Goal: Transaction & Acquisition: Purchase product/service

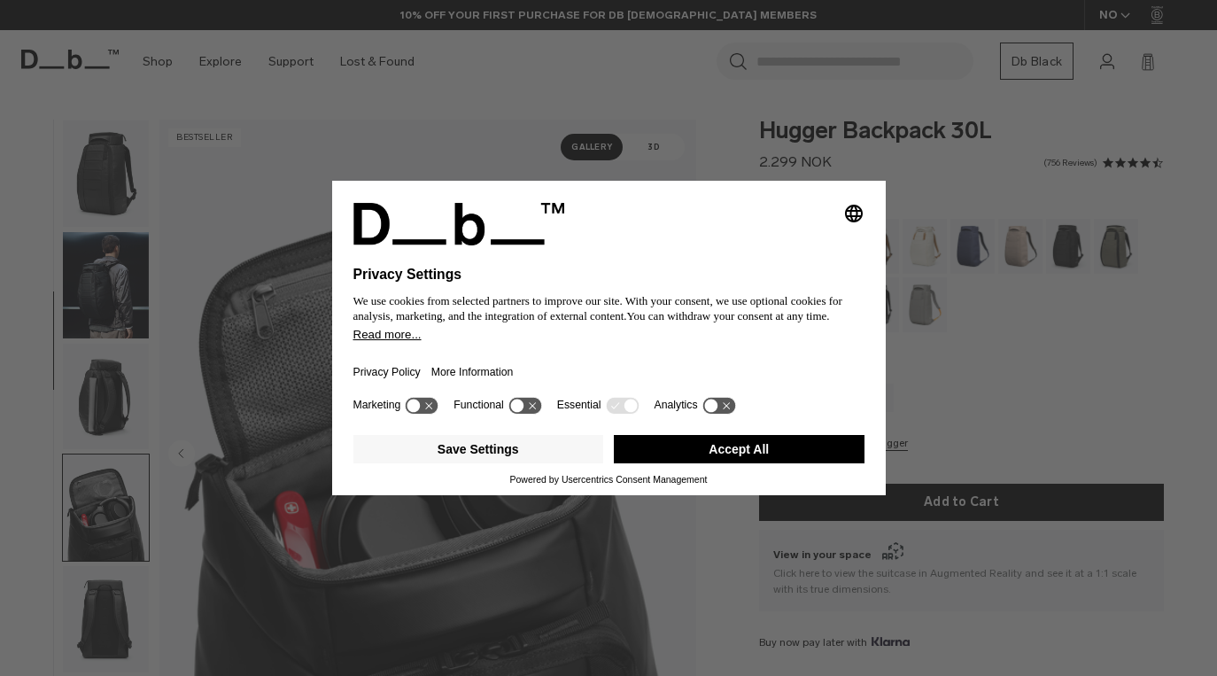
click at [137, 152] on div "Selecting an option will immediately change the language Privacy Settings We us…" at bounding box center [608, 338] width 1217 height 676
click at [769, 454] on button "Accept All" at bounding box center [739, 449] width 251 height 28
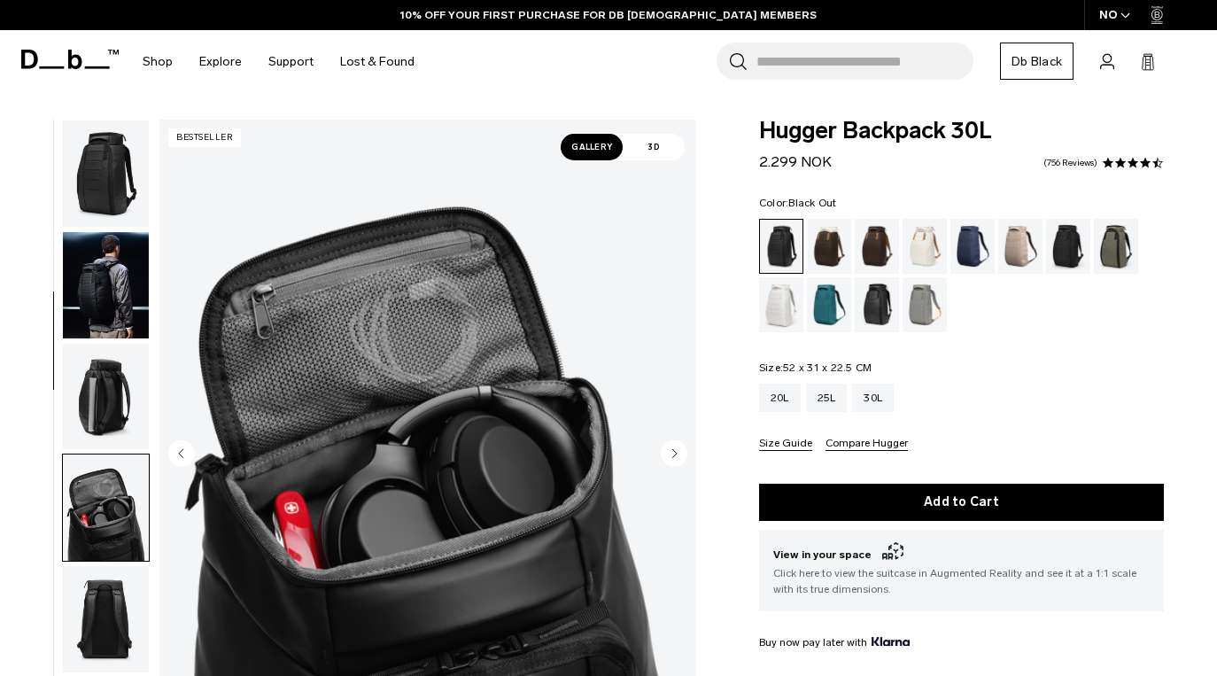
click at [72, 174] on img "button" at bounding box center [106, 173] width 86 height 106
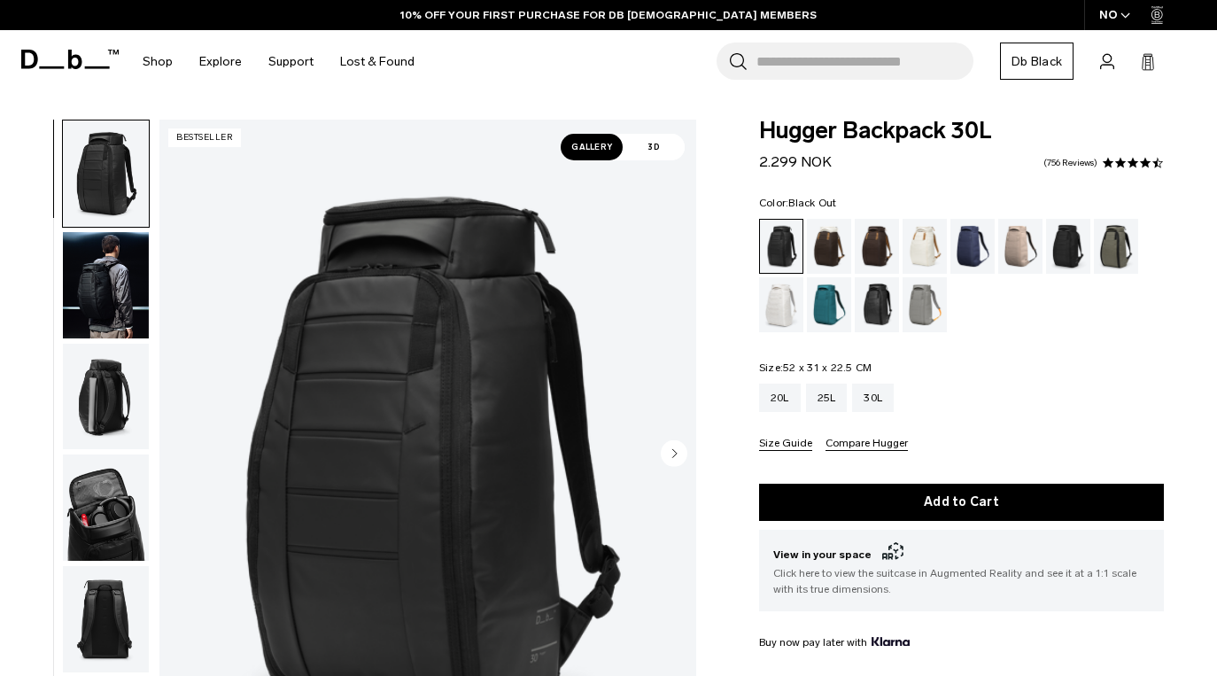
click at [128, 287] on img "button" at bounding box center [106, 285] width 86 height 106
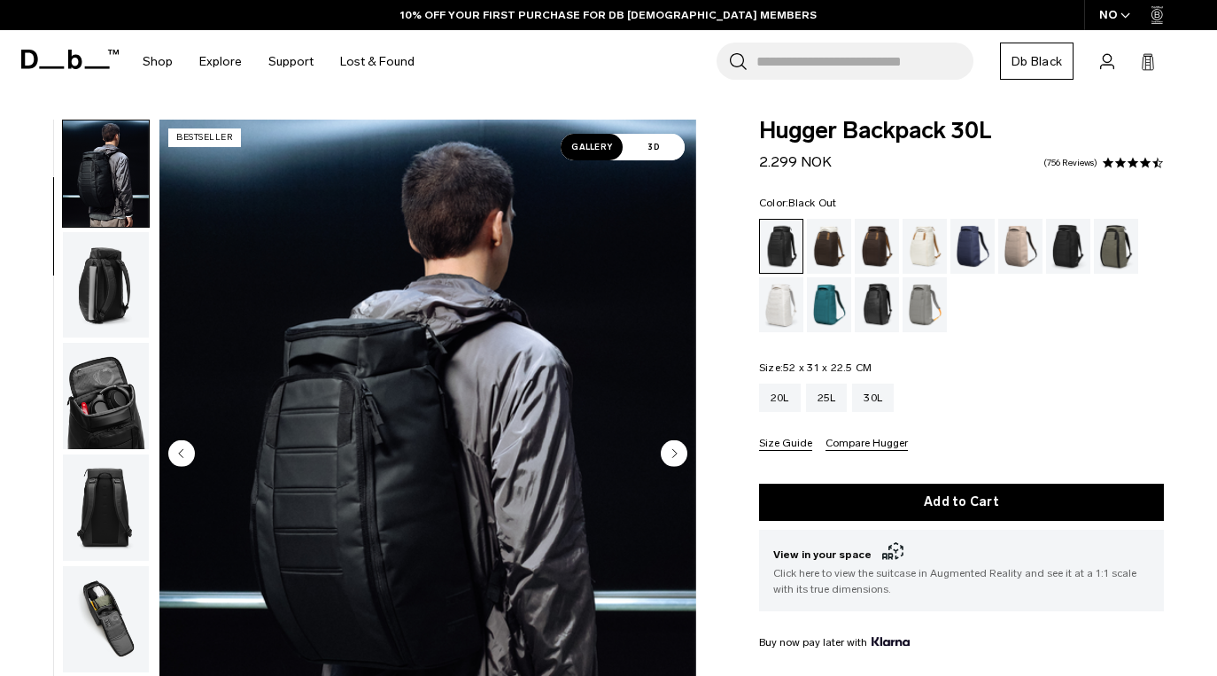
click at [105, 409] on img "button" at bounding box center [106, 396] width 86 height 106
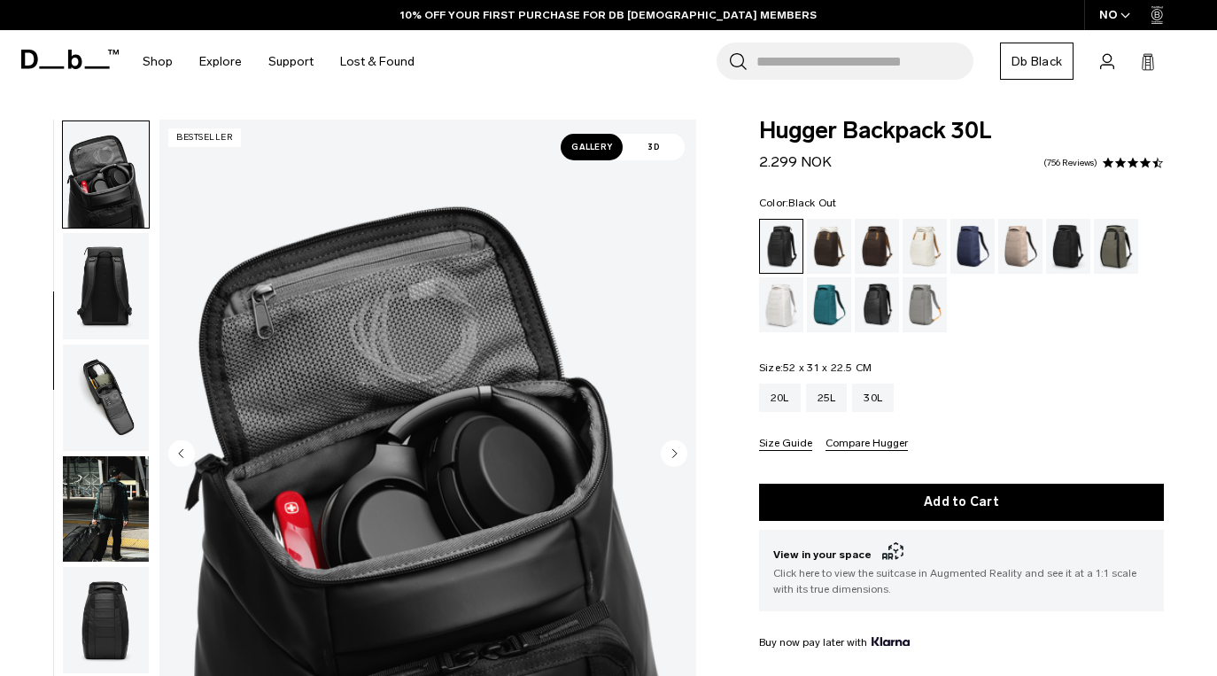
scroll to position [334, 0]
click at [109, 588] on img "button" at bounding box center [106, 619] width 86 height 106
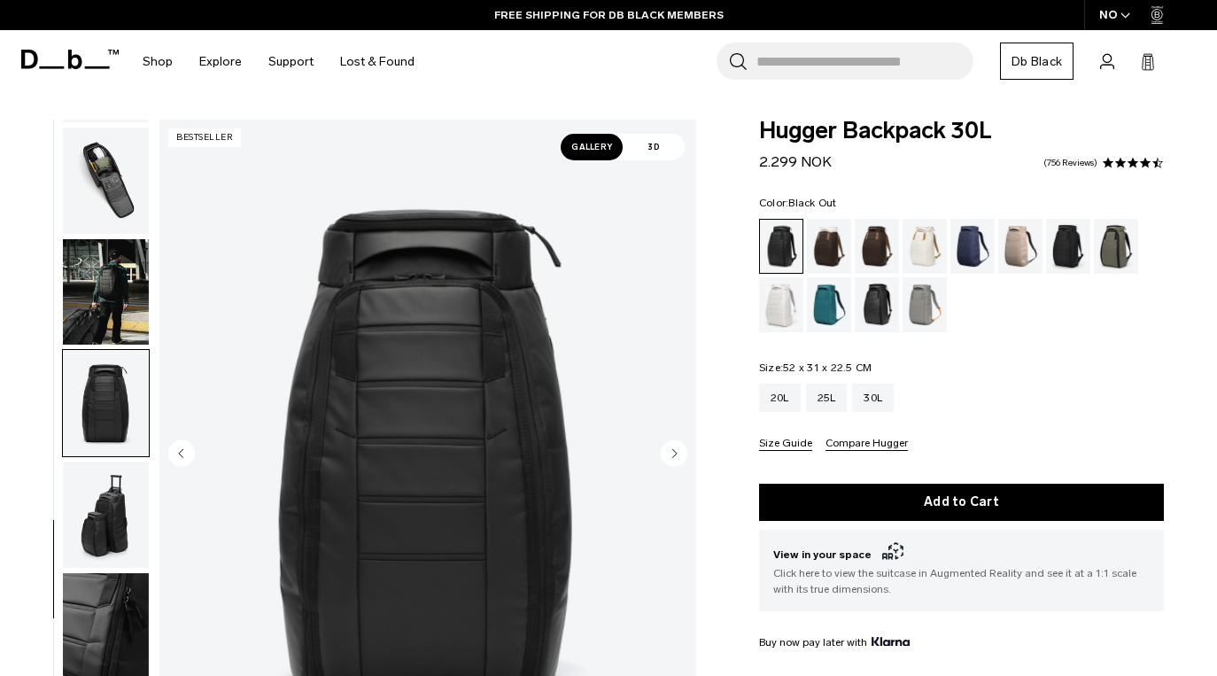
scroll to position [551, 0]
click at [91, 515] on img "button" at bounding box center [106, 513] width 86 height 106
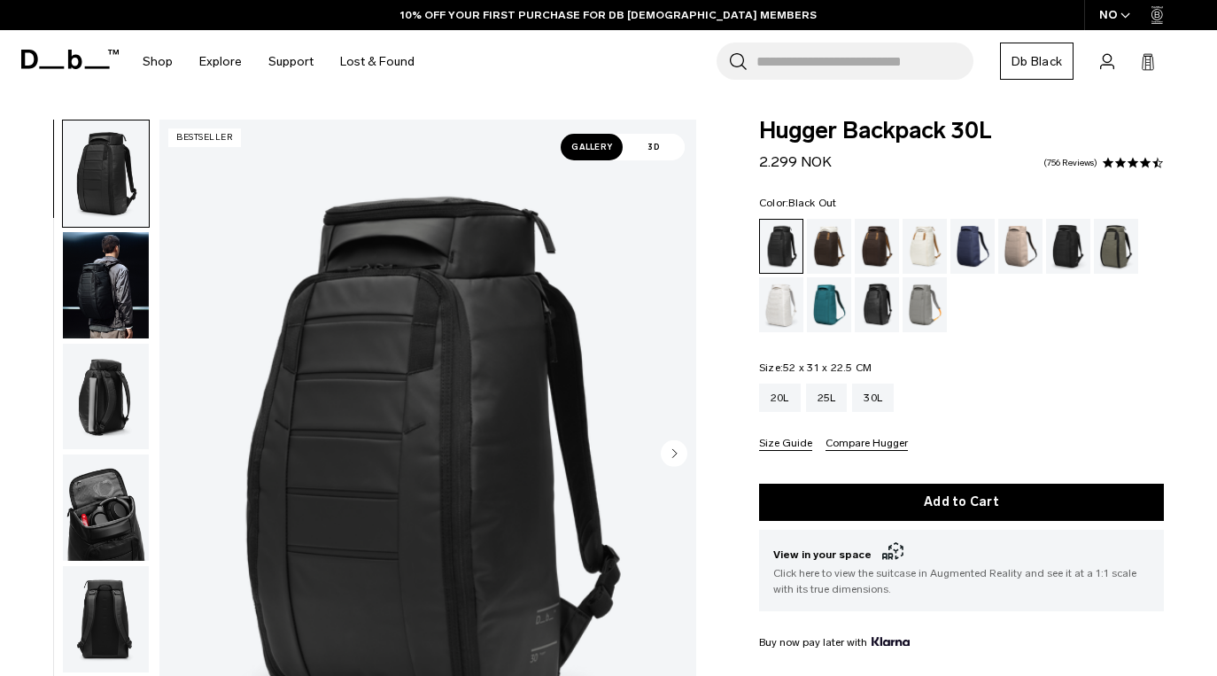
click at [117, 272] on img "button" at bounding box center [106, 285] width 86 height 106
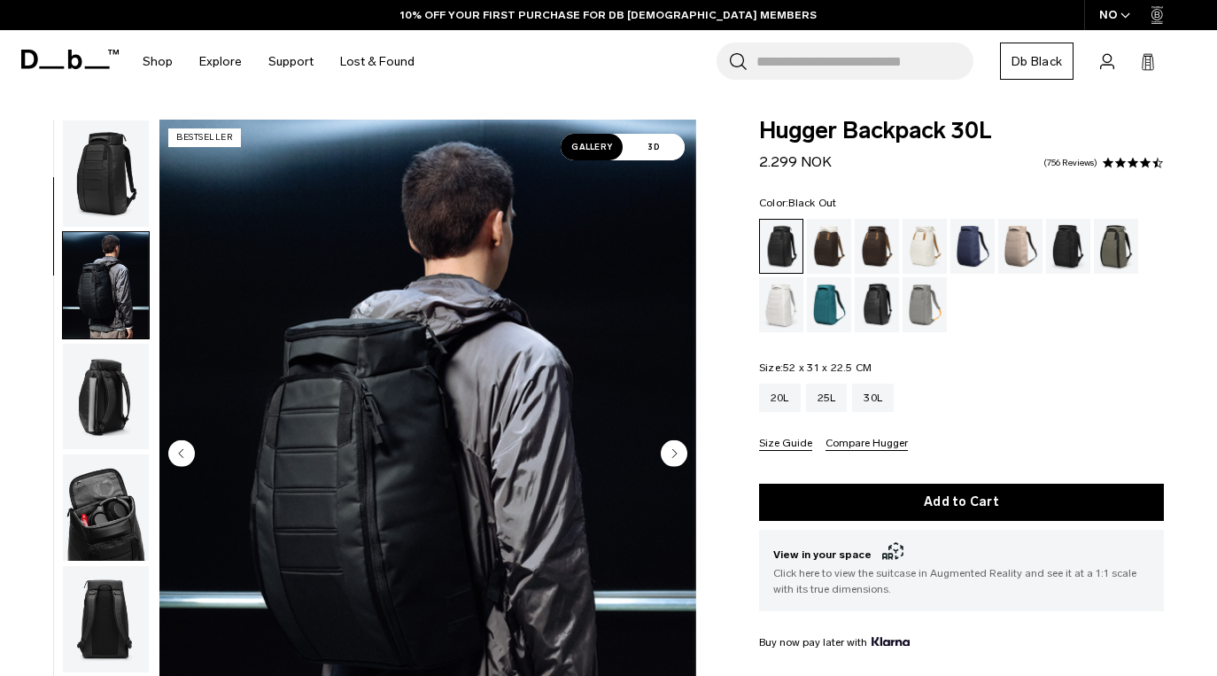
scroll to position [112, 0]
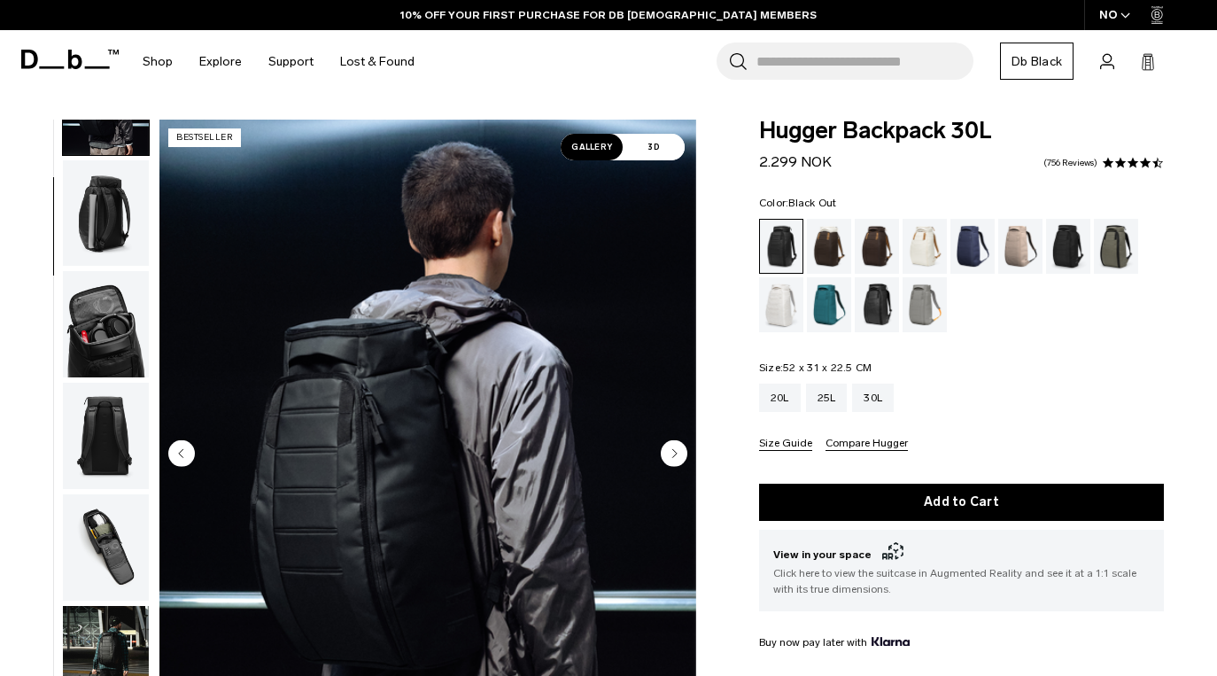
click at [97, 333] on img "button" at bounding box center [106, 324] width 86 height 106
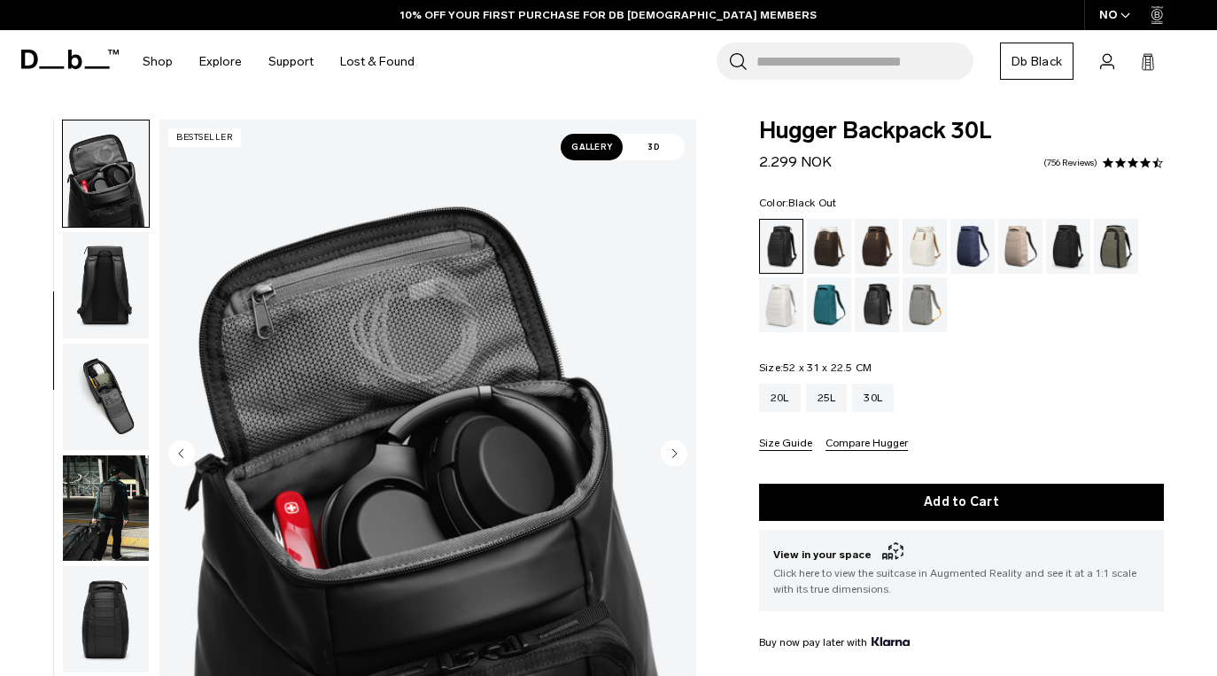
click at [97, 344] on img "button" at bounding box center [106, 397] width 86 height 106
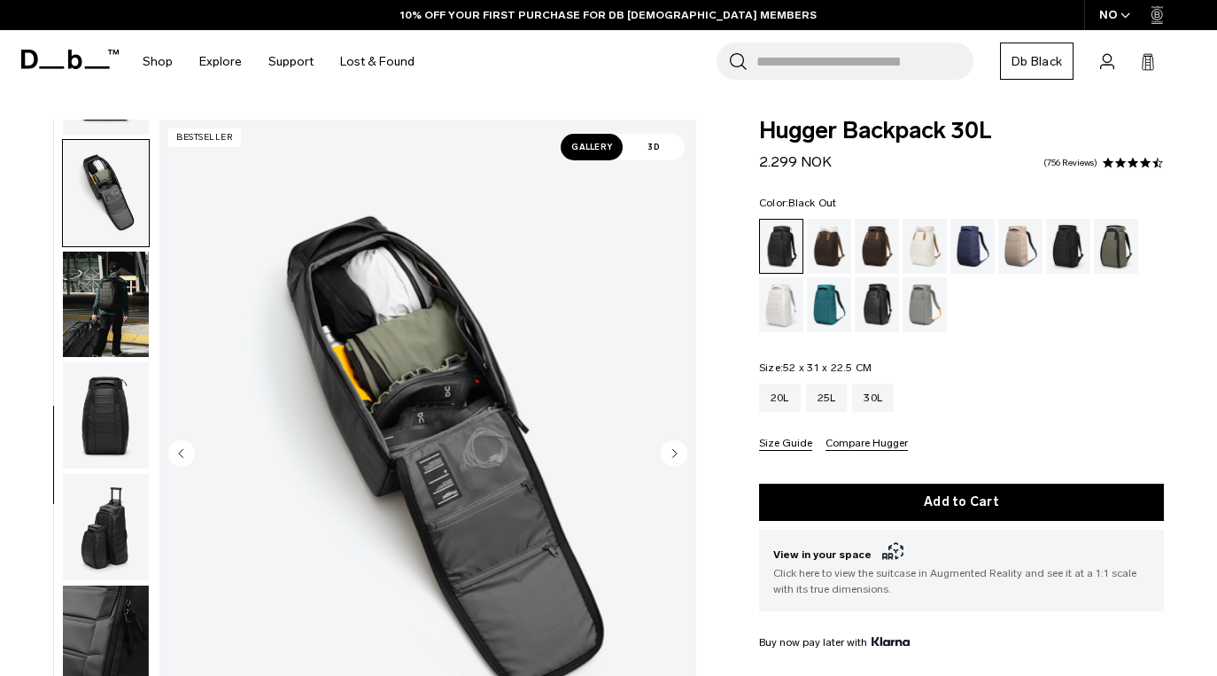
scroll to position [551, 0]
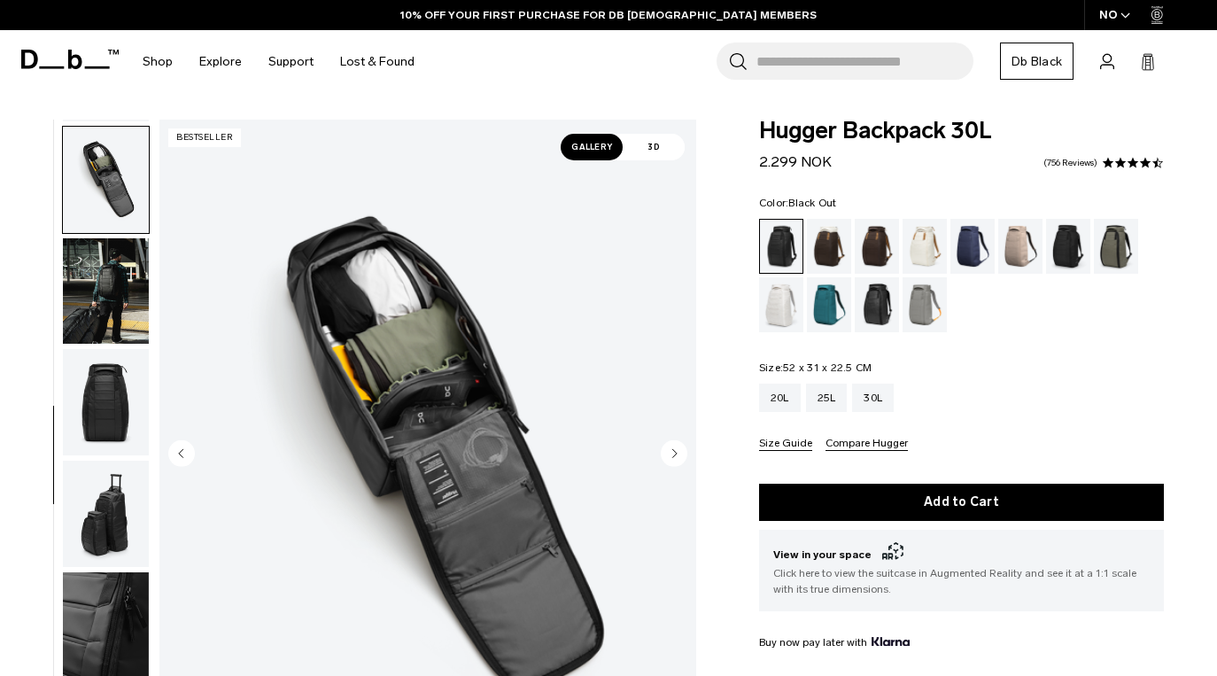
click at [97, 367] on img "button" at bounding box center [106, 402] width 86 height 106
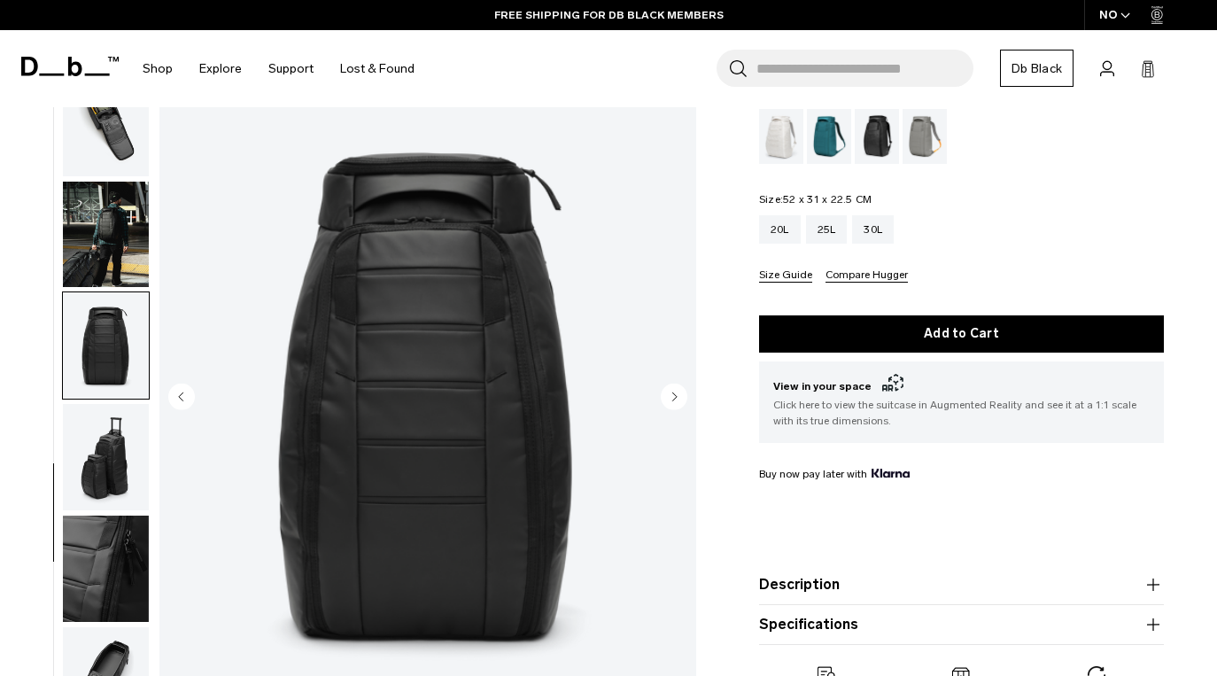
scroll to position [169, 0]
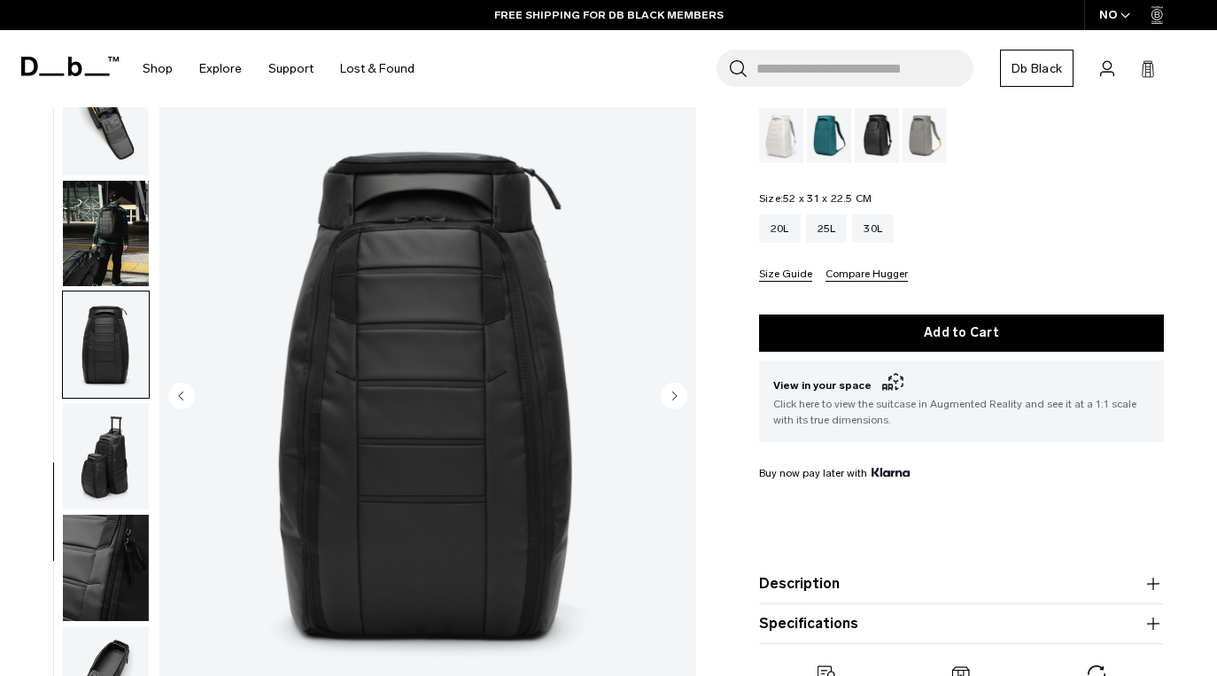
click at [95, 507] on img "button" at bounding box center [106, 456] width 86 height 106
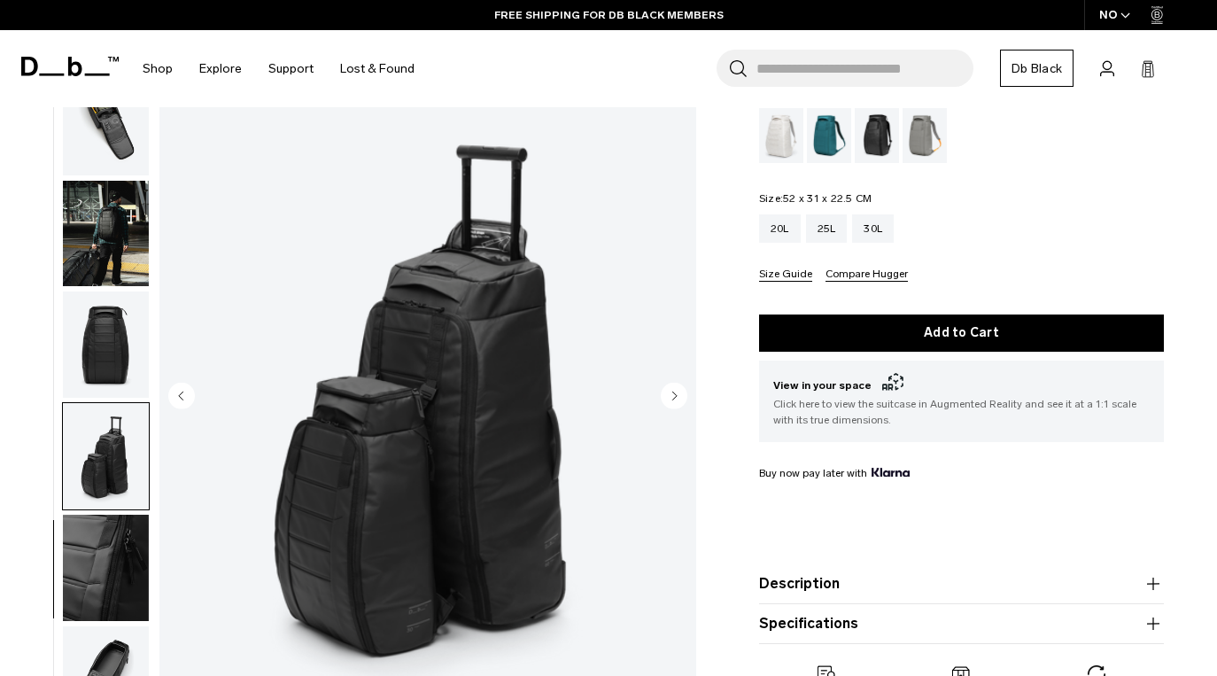
click at [109, 550] on img "button" at bounding box center [106, 567] width 86 height 106
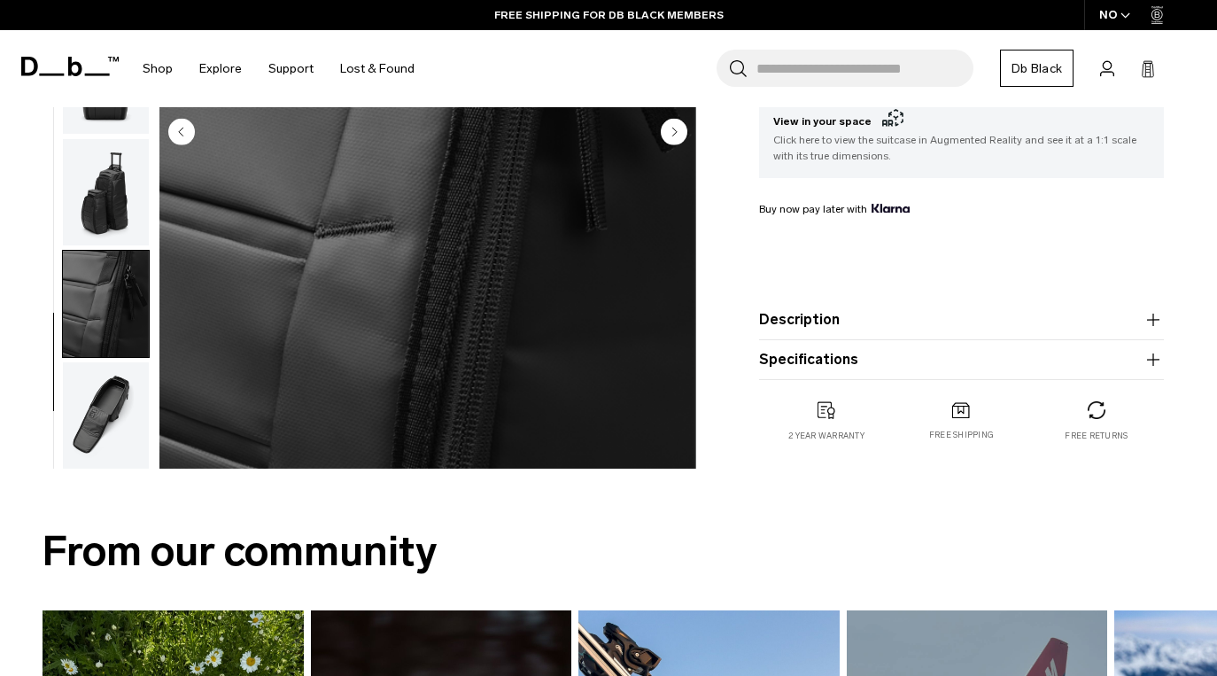
scroll to position [439, 0]
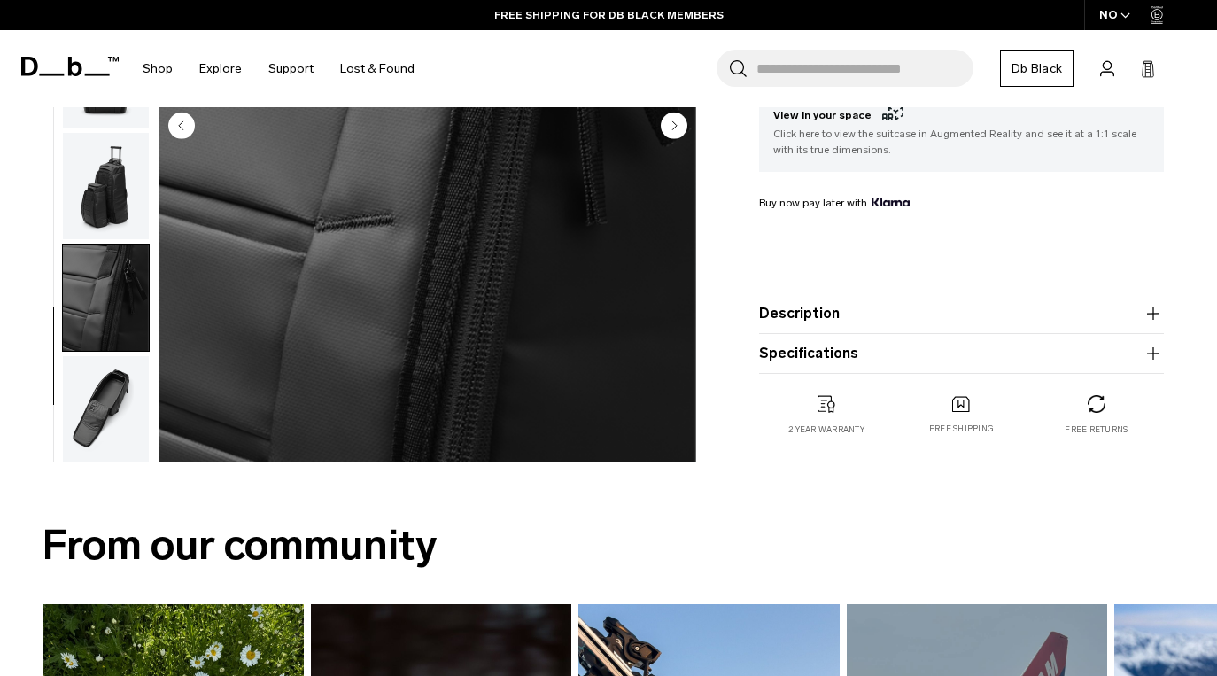
click at [89, 446] on img "button" at bounding box center [106, 409] width 86 height 106
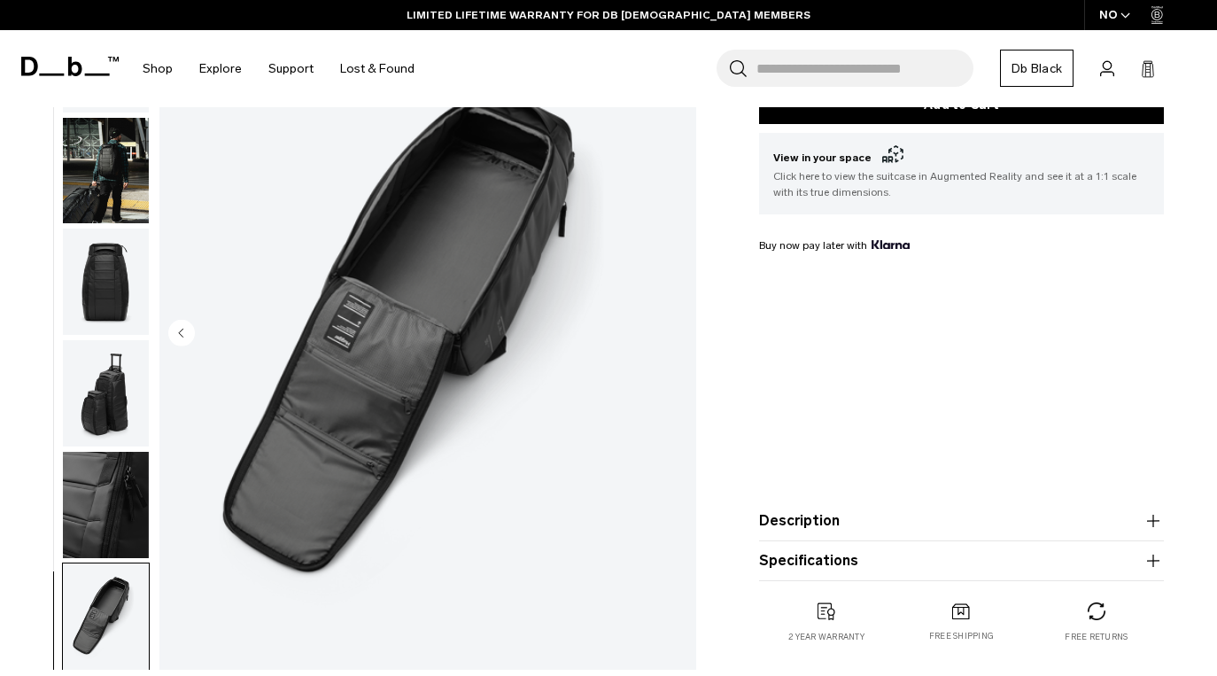
scroll to position [402, 0]
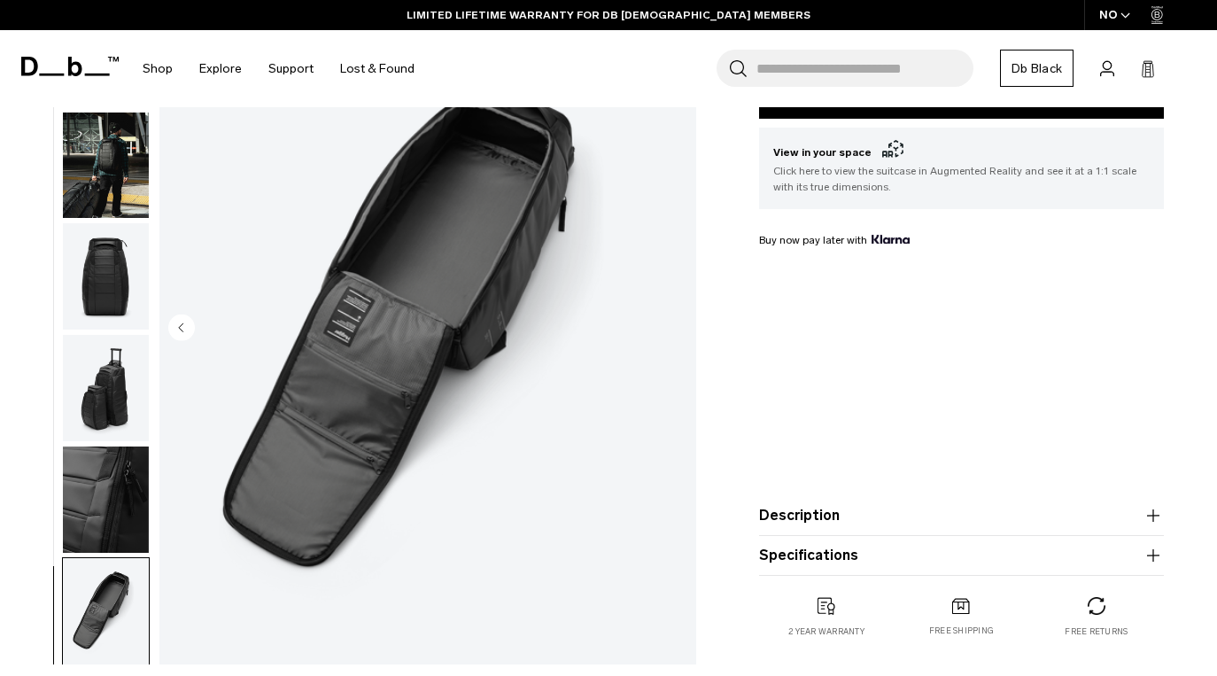
click at [931, 507] on button "Description" at bounding box center [961, 515] width 405 height 21
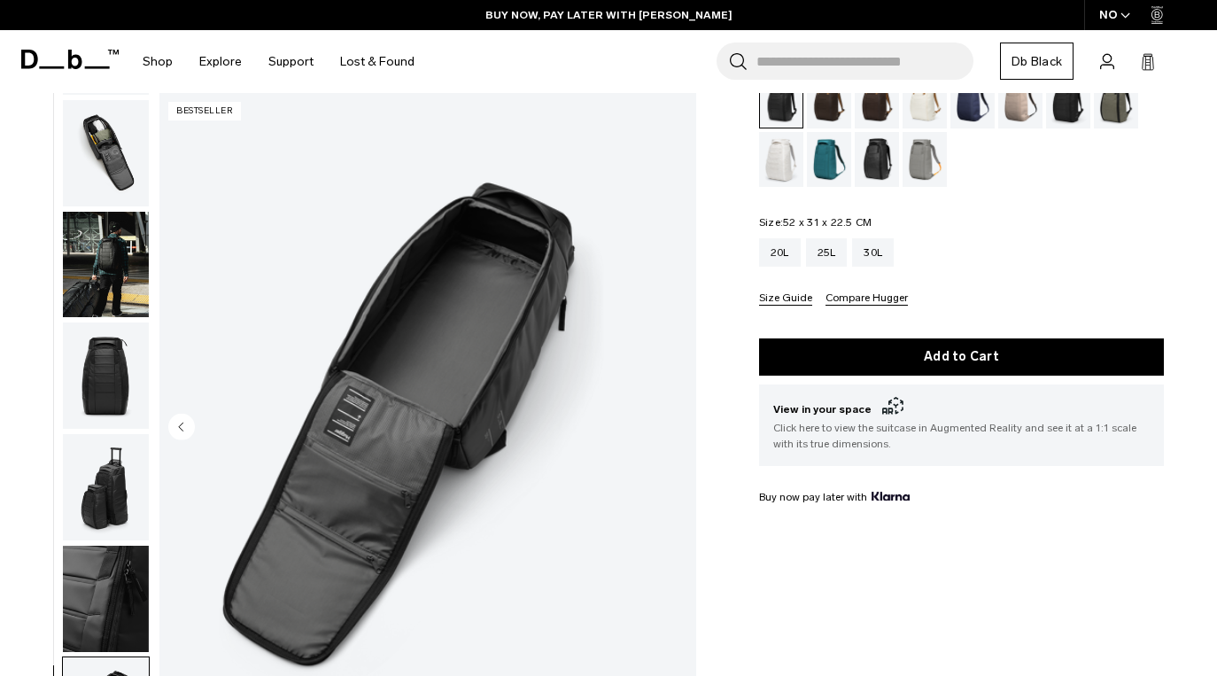
scroll to position [0, 0]
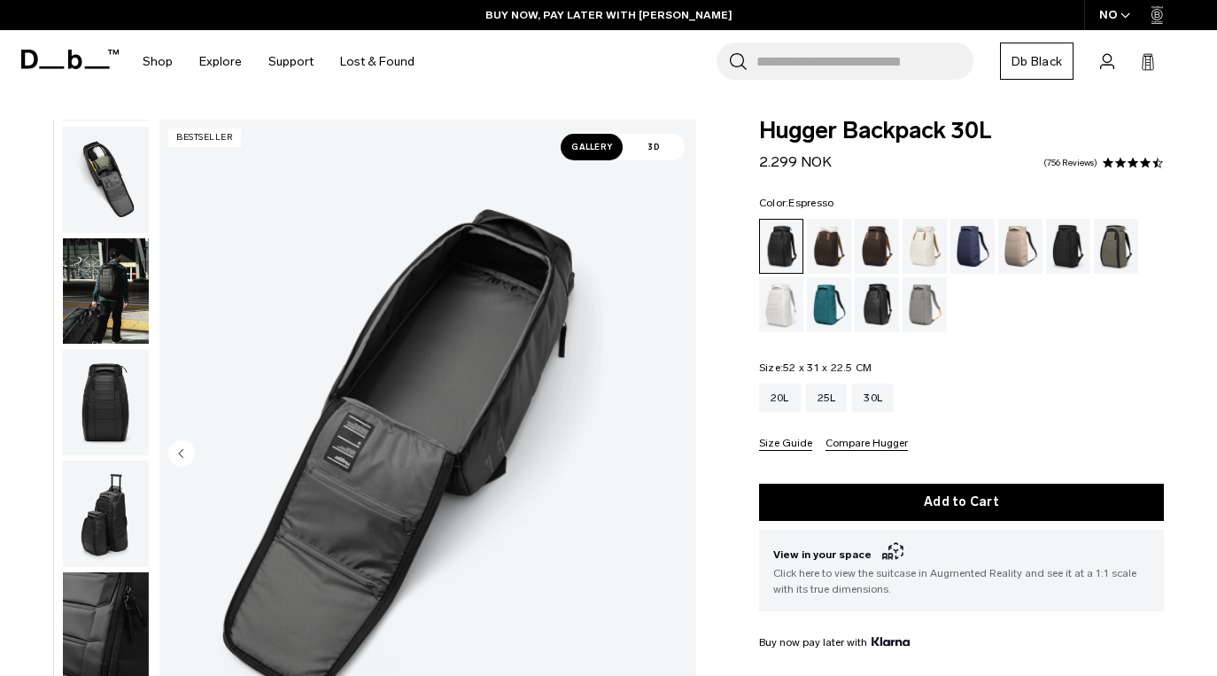
click at [863, 254] on div "Espresso" at bounding box center [876, 246] width 45 height 55
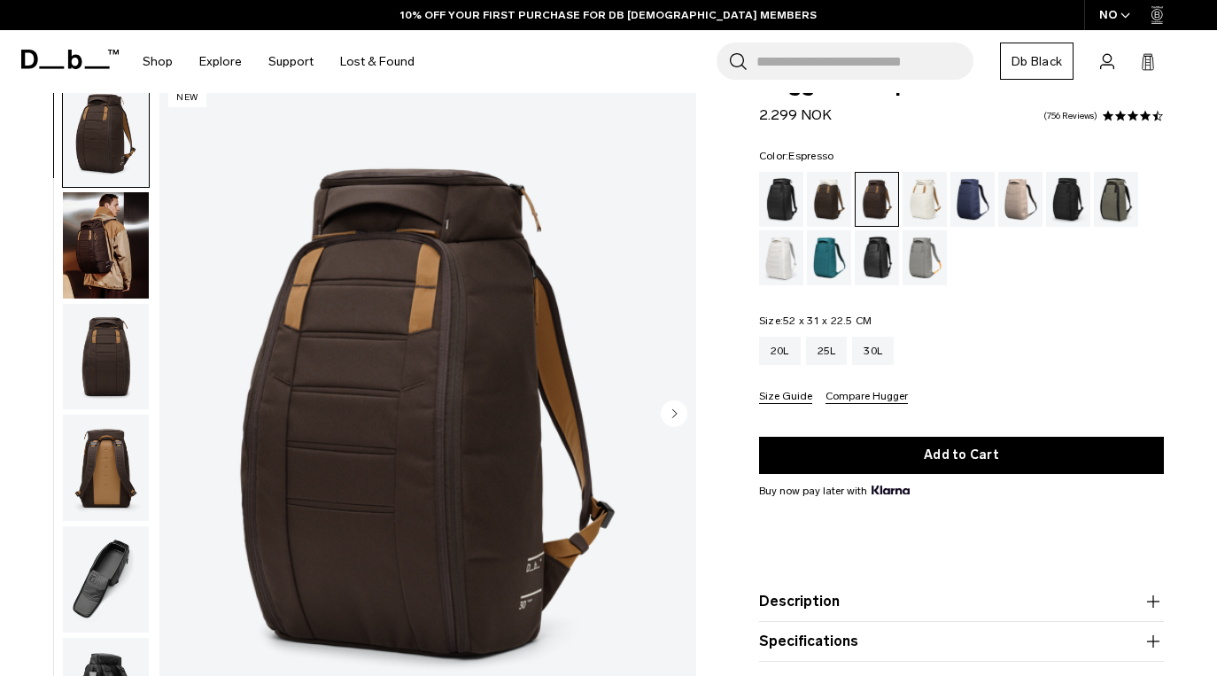
click at [87, 225] on img "button" at bounding box center [106, 244] width 86 height 106
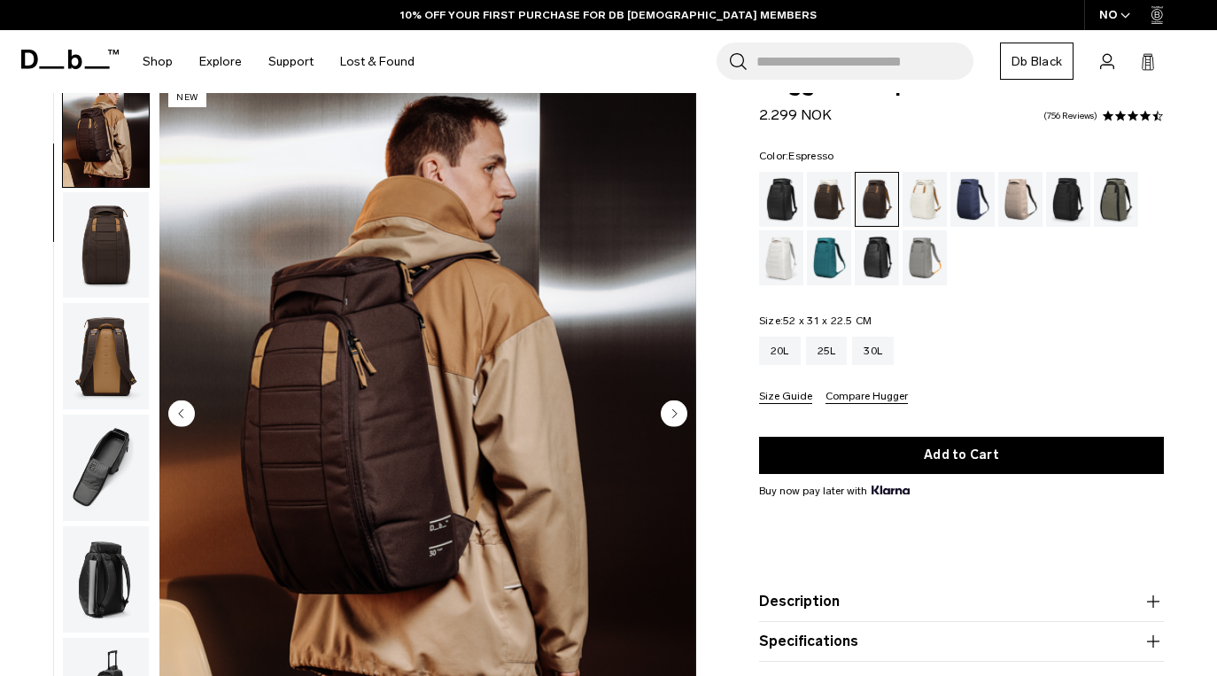
click at [92, 260] on img "button" at bounding box center [106, 244] width 86 height 106
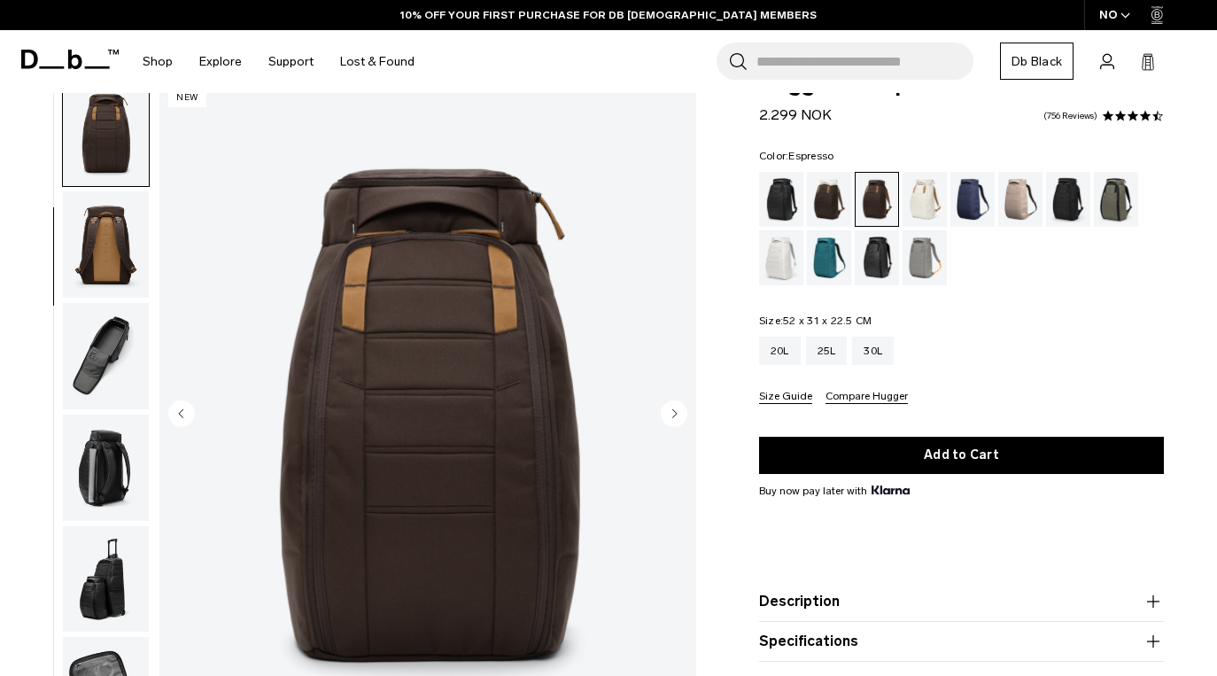
click at [102, 317] on img "button" at bounding box center [106, 356] width 86 height 106
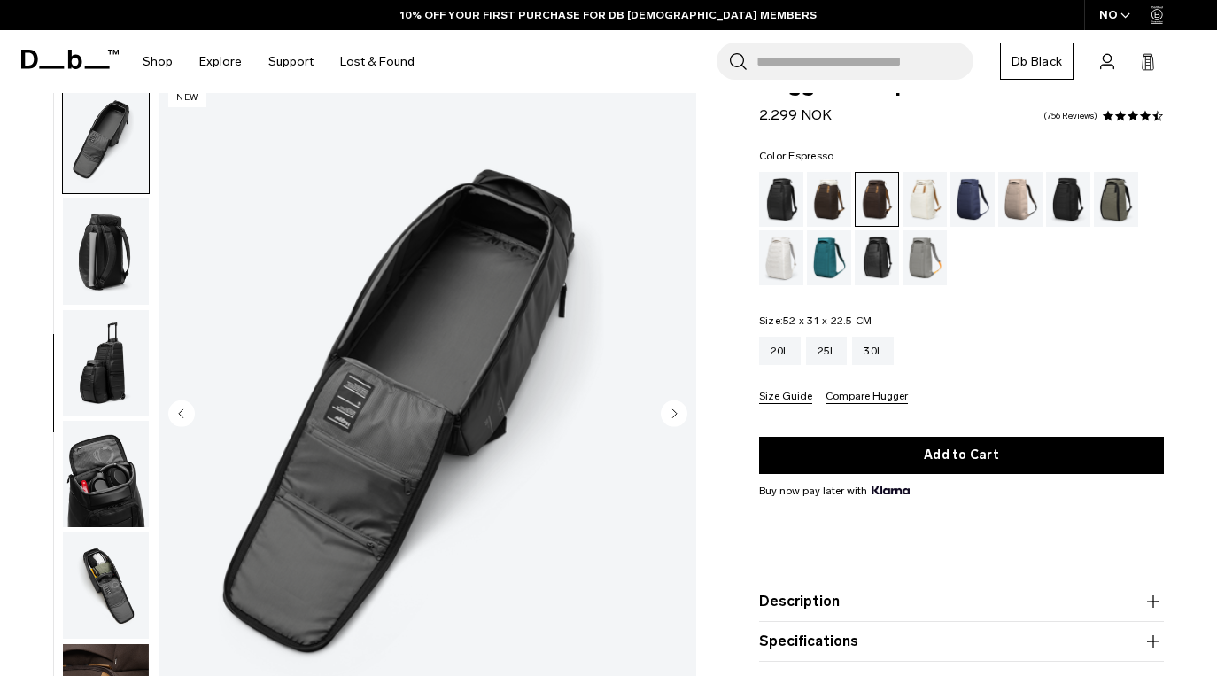
scroll to position [440, 0]
click at [101, 358] on img "button" at bounding box center [106, 361] width 86 height 106
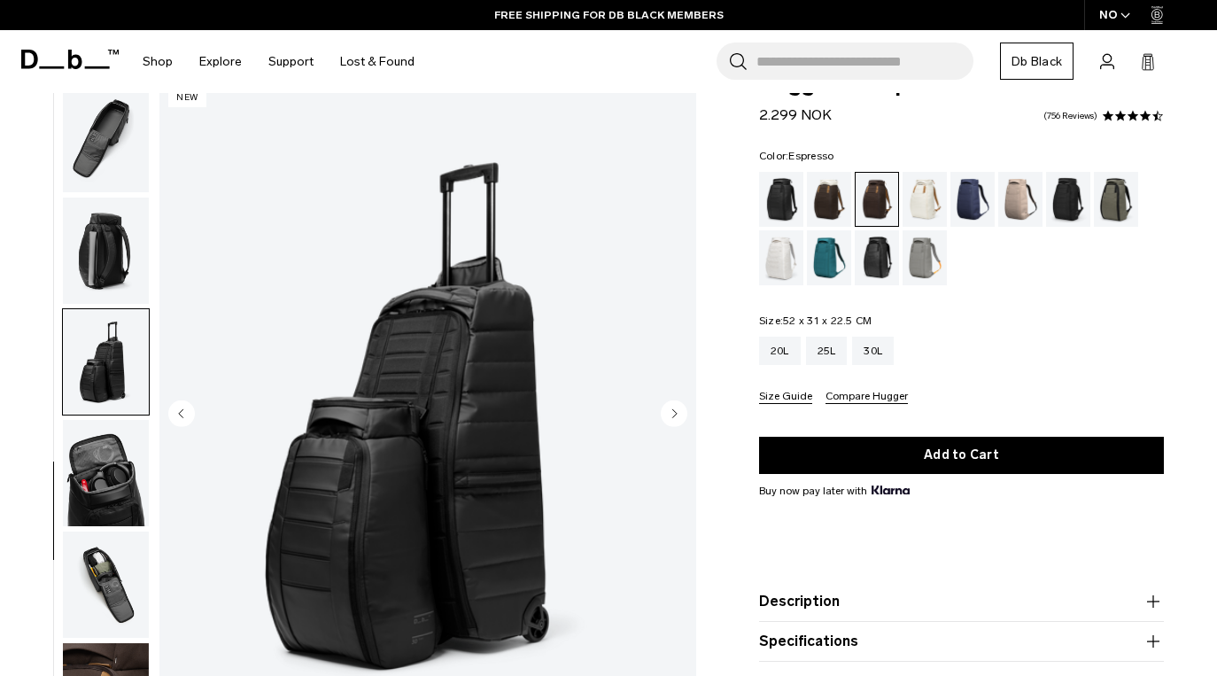
click at [101, 419] on button "button" at bounding box center [106, 473] width 88 height 108
